Goal: Task Accomplishment & Management: Manage account settings

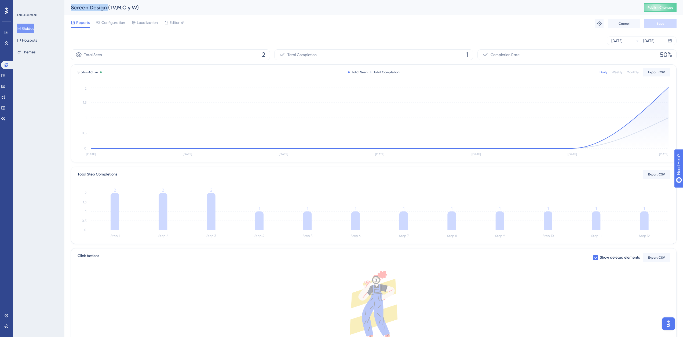
drag, startPoint x: 71, startPoint y: 7, endPoint x: 108, endPoint y: 12, distance: 36.8
click at [108, 12] on div "Screen Design (TV,M,C y W) Publish Changes" at bounding box center [373, 7] width 619 height 15
copy div "Screen Design"
click at [29, 24] on button "Guides" at bounding box center [25, 29] width 17 height 10
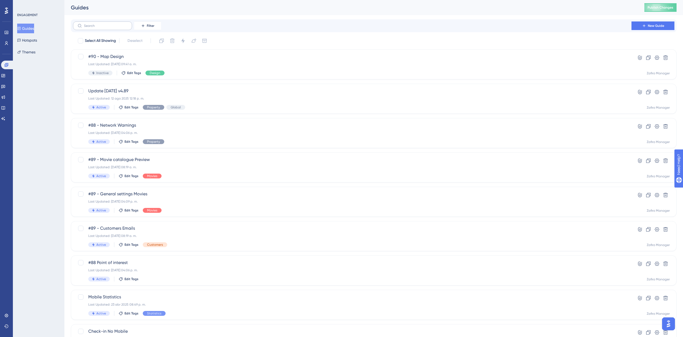
click at [90, 29] on label at bounding box center [102, 25] width 59 height 9
click at [90, 28] on input "text" at bounding box center [106, 26] width 44 height 4
paste input "Screen Design"
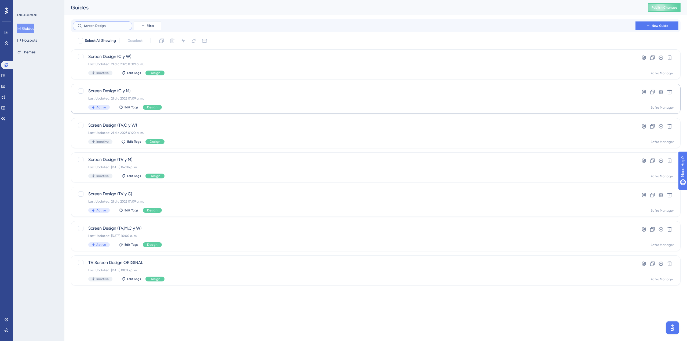
type input "Screen Design"
click at [154, 96] on div "Screen Design (C y M) Last Updated: 21 dic 2023 01:09 a. m. Active Edit Tags De…" at bounding box center [354, 99] width 532 height 22
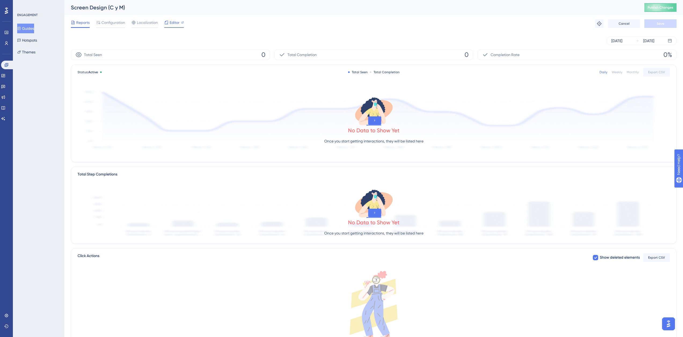
click at [169, 21] on div "Editor" at bounding box center [174, 22] width 20 height 6
click at [33, 31] on button "Guides" at bounding box center [25, 29] width 17 height 10
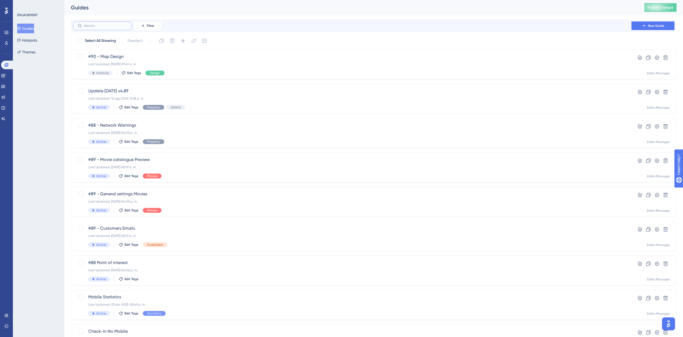
click at [117, 26] on input "text" at bounding box center [106, 26] width 44 height 4
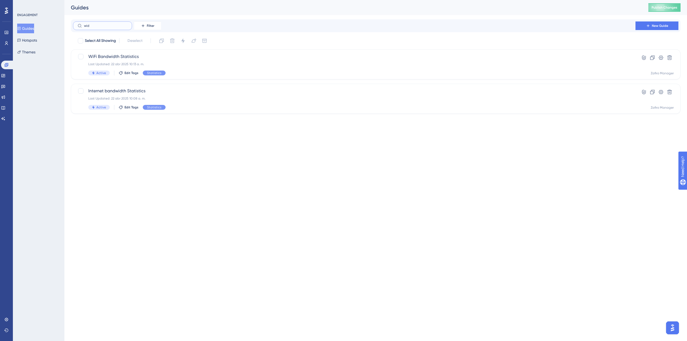
type input "widg"
checkbox input "true"
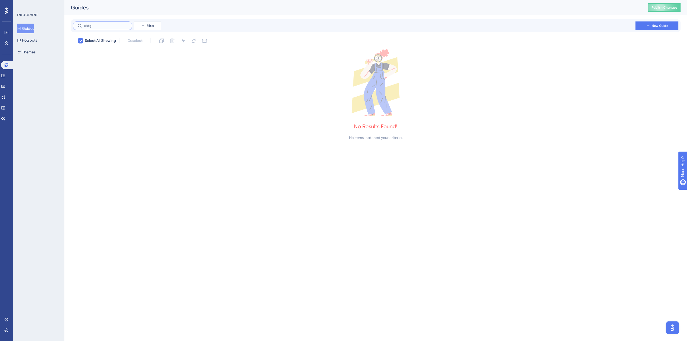
type input "wid"
checkbox input "false"
type input "w"
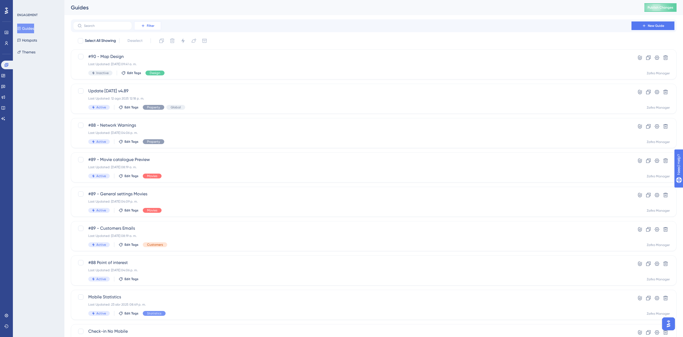
click at [141, 27] on icon at bounding box center [143, 26] width 4 height 4
click at [202, 27] on div "Filter Tags Tags Segments Segments Containers Containers Status Status Date Cre…" at bounding box center [374, 25] width 602 height 9
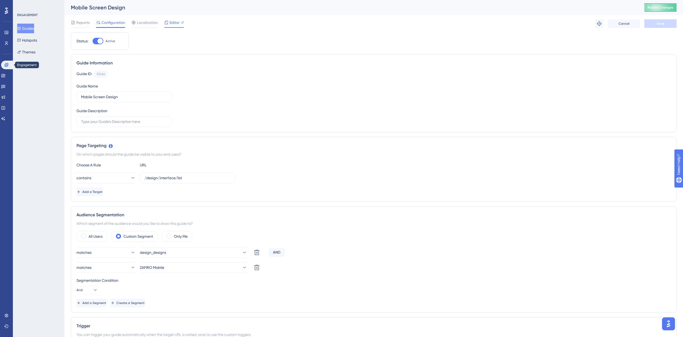
click at [172, 21] on span "Editor" at bounding box center [175, 22] width 10 height 6
click at [673, 8] on span "Publish Changes" at bounding box center [661, 7] width 26 height 4
click at [189, 270] on button "ZAFIRO Mobile" at bounding box center [193, 267] width 107 height 11
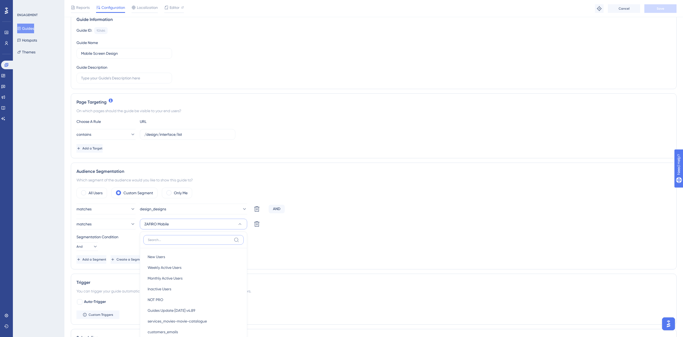
click at [186, 241] on input at bounding box center [190, 240] width 84 height 4
type input "mobile"
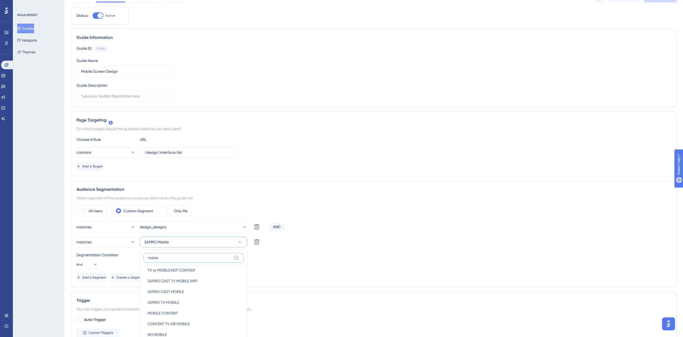
scroll to position [0, 0]
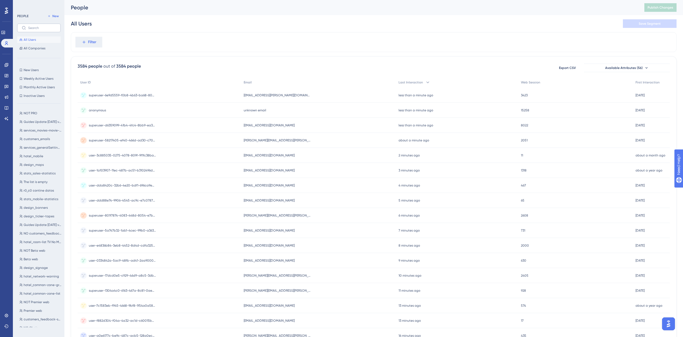
click at [27, 28] on label at bounding box center [39, 28] width 44 height 9
click at [28, 28] on input "text" at bounding box center [42, 28] width 28 height 4
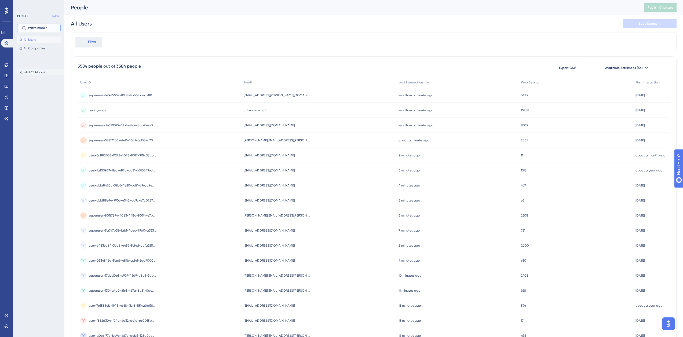
type input "zafiro mobile"
click at [44, 70] on span "ZAFIRO Mobile" at bounding box center [35, 72] width 22 height 4
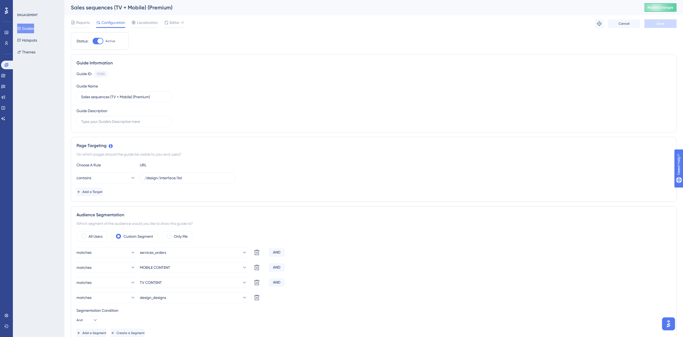
click at [26, 30] on button "Guides" at bounding box center [25, 29] width 17 height 10
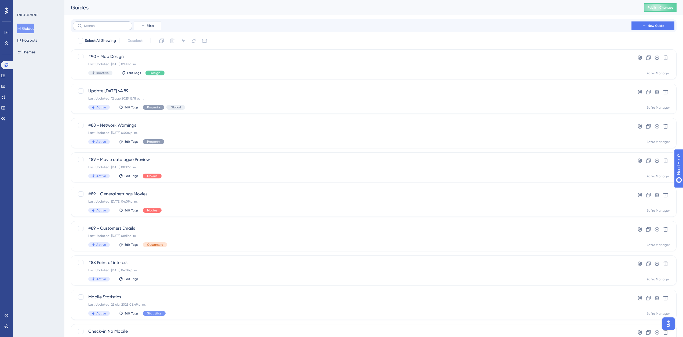
drag, startPoint x: 107, startPoint y: 21, endPoint x: 107, endPoint y: 29, distance: 8.3
click at [107, 21] on div "Filter New Guide" at bounding box center [374, 25] width 606 height 13
click at [107, 29] on label at bounding box center [102, 25] width 59 height 9
click at [107, 28] on input "text" at bounding box center [106, 26] width 44 height 4
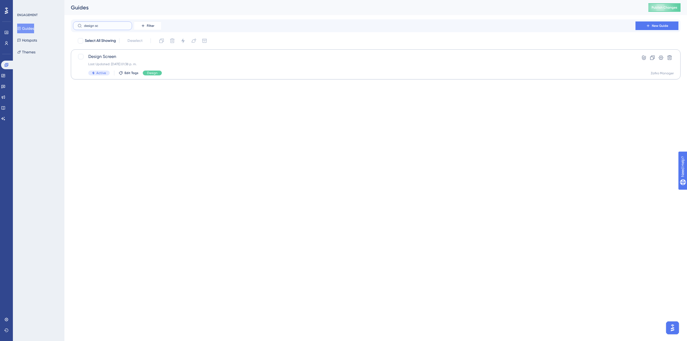
type input "design sc"
click at [111, 60] on div "Design Screen Last Updated: 10 sept 2024 01:38 p. m. Active Edit Tags Design" at bounding box center [354, 64] width 532 height 22
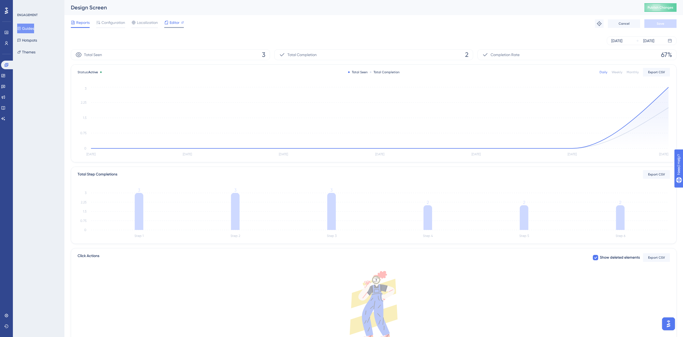
click at [171, 22] on span "Editor" at bounding box center [175, 22] width 10 height 6
